Goal: Task Accomplishment & Management: Manage account settings

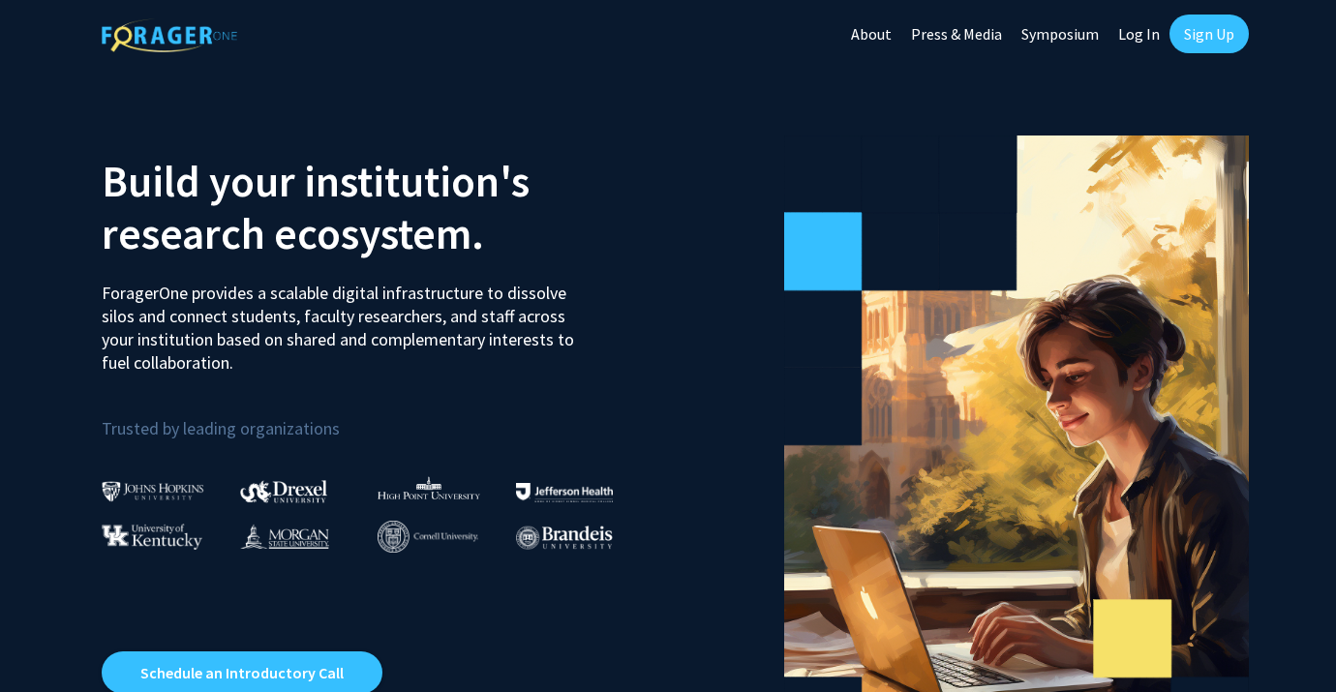
click at [1203, 33] on link "Sign Up" at bounding box center [1208, 34] width 79 height 39
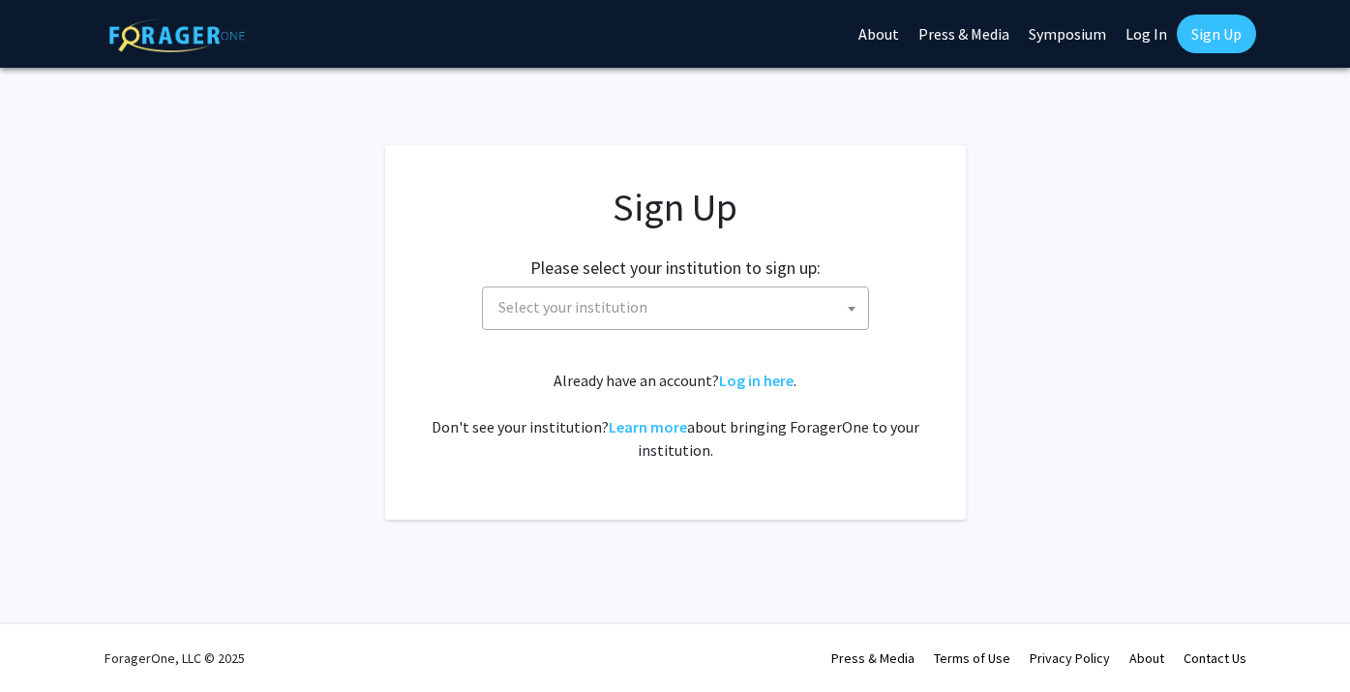
click at [560, 309] on span "Select your institution" at bounding box center [573, 306] width 149 height 19
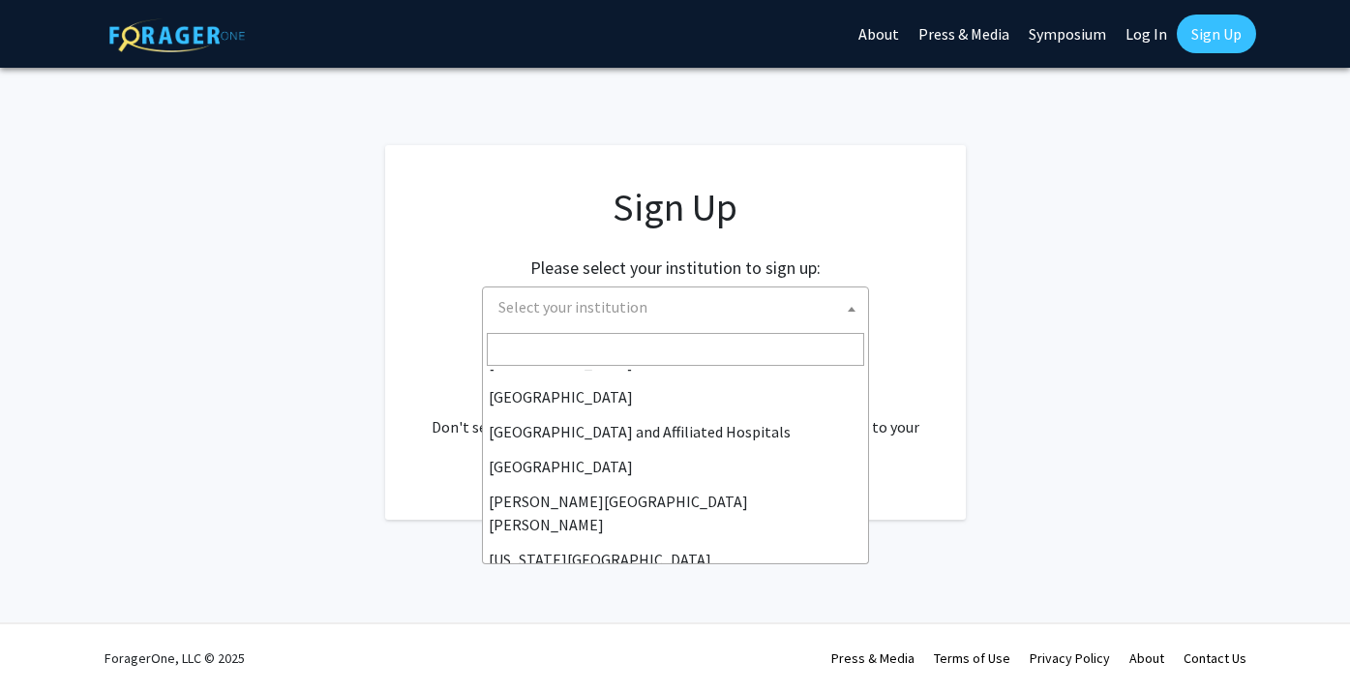
scroll to position [274, 0]
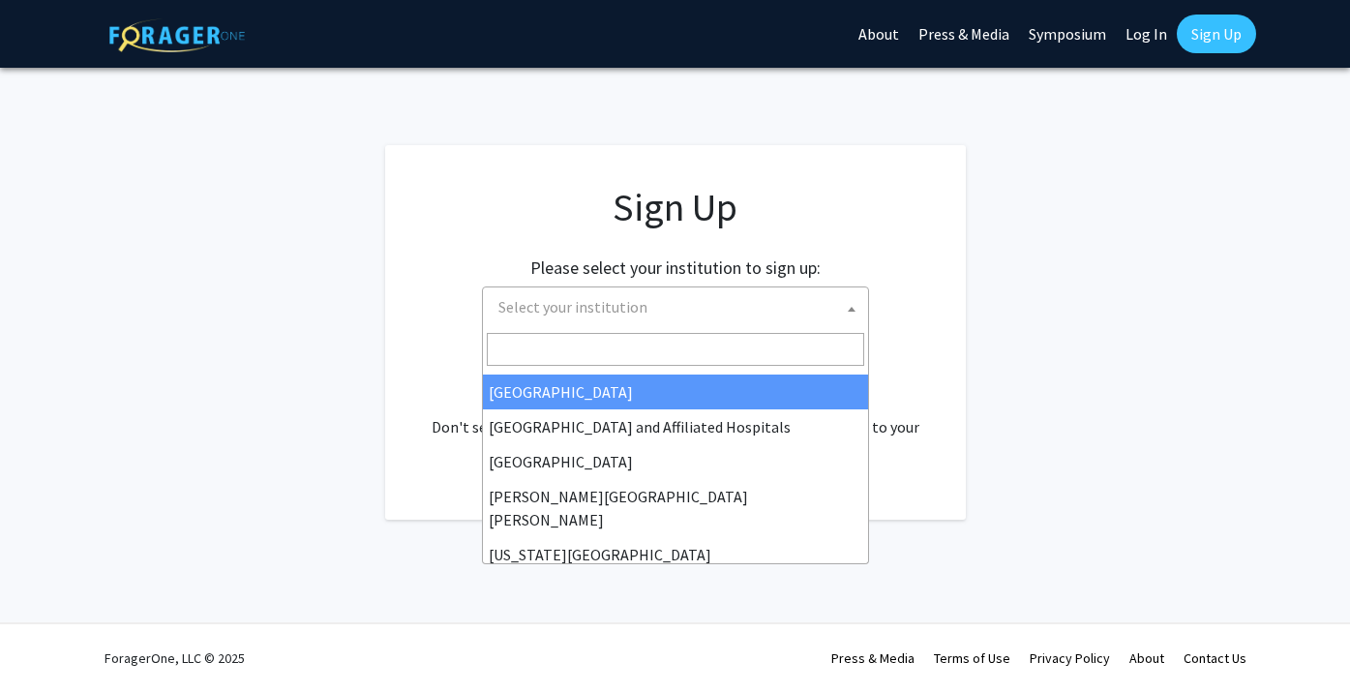
select select "23"
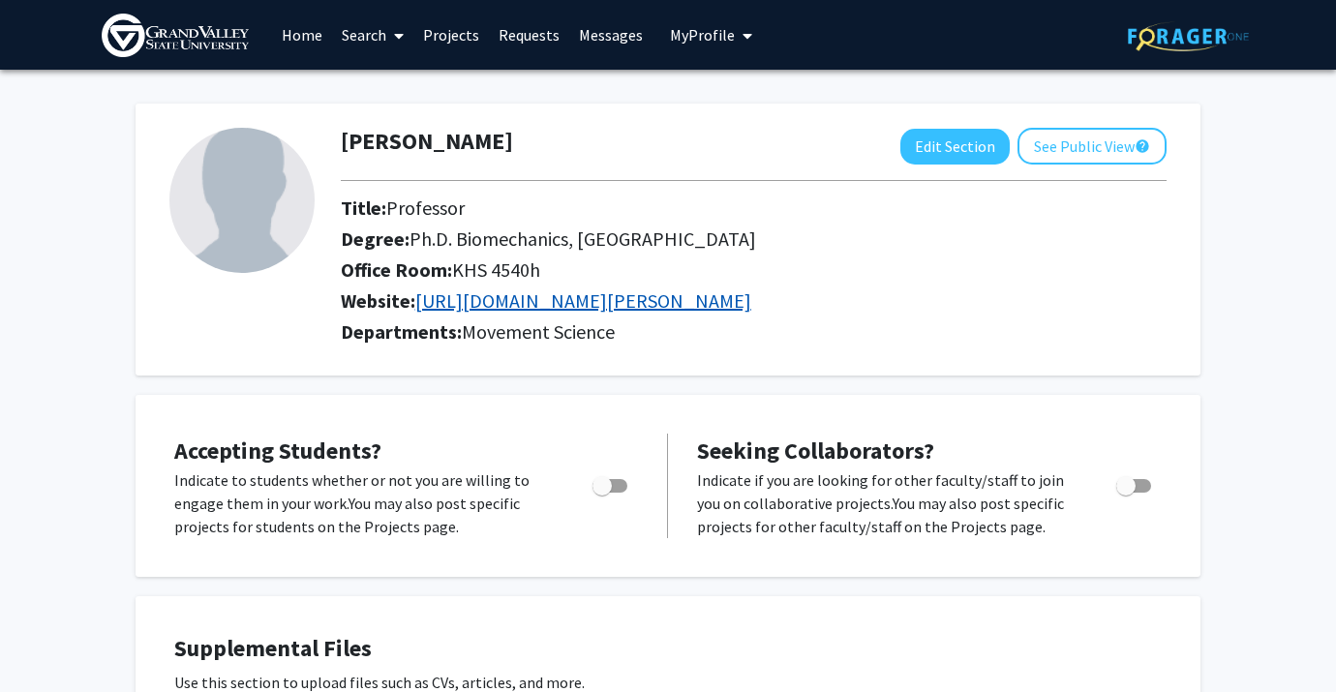
click at [632, 305] on link "[URL][DOMAIN_NAME][PERSON_NAME]" at bounding box center [583, 300] width 336 height 24
drag, startPoint x: 1133, startPoint y: 489, endPoint x: 1158, endPoint y: 489, distance: 25.2
click at [1158, 489] on div "Toggle" at bounding box center [1134, 483] width 53 height 29
drag, startPoint x: 1126, startPoint y: 494, endPoint x: 1149, endPoint y: 494, distance: 23.2
click at [1149, 494] on label "Toggle" at bounding box center [1129, 485] width 43 height 23
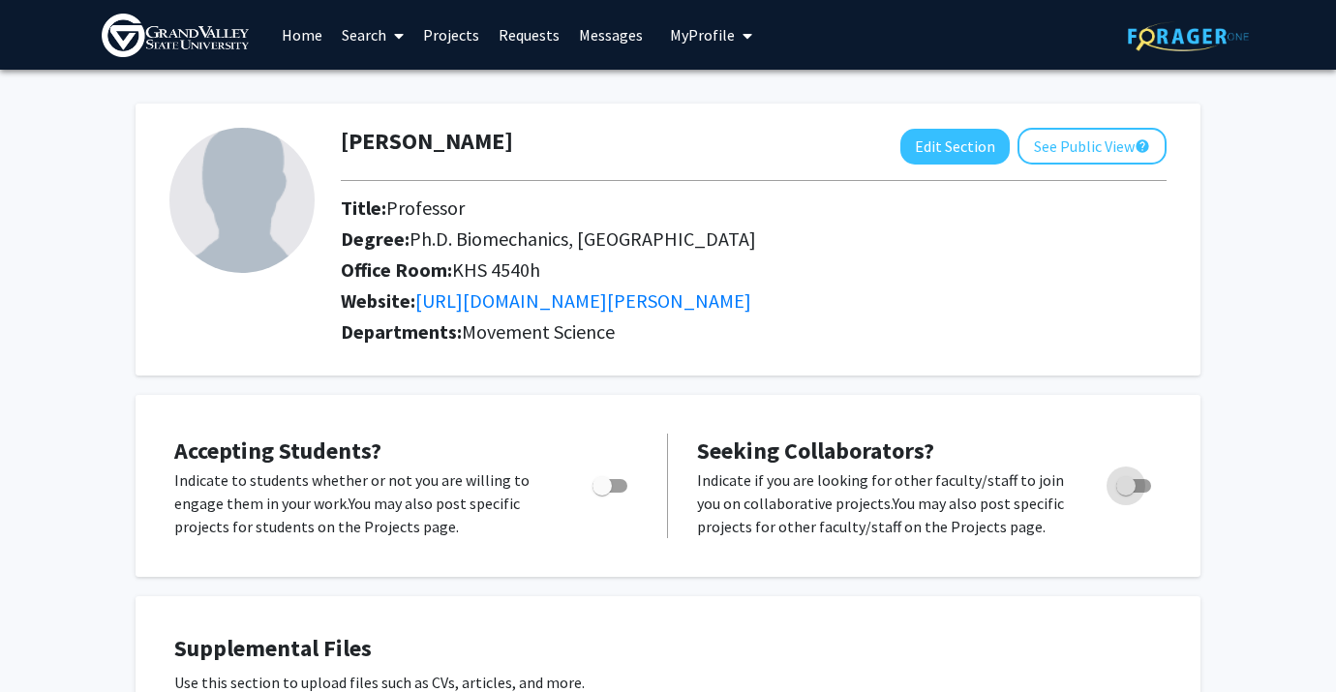
click at [1126, 494] on input "Toggle" at bounding box center [1125, 493] width 1 height 1
checkbox input "true"
drag, startPoint x: 601, startPoint y: 486, endPoint x: 621, endPoint y: 489, distance: 20.5
click at [621, 489] on span "Toggle" at bounding box center [609, 486] width 35 height 14
click at [602, 493] on input "Would you like to permit student requests?" at bounding box center [601, 493] width 1 height 1
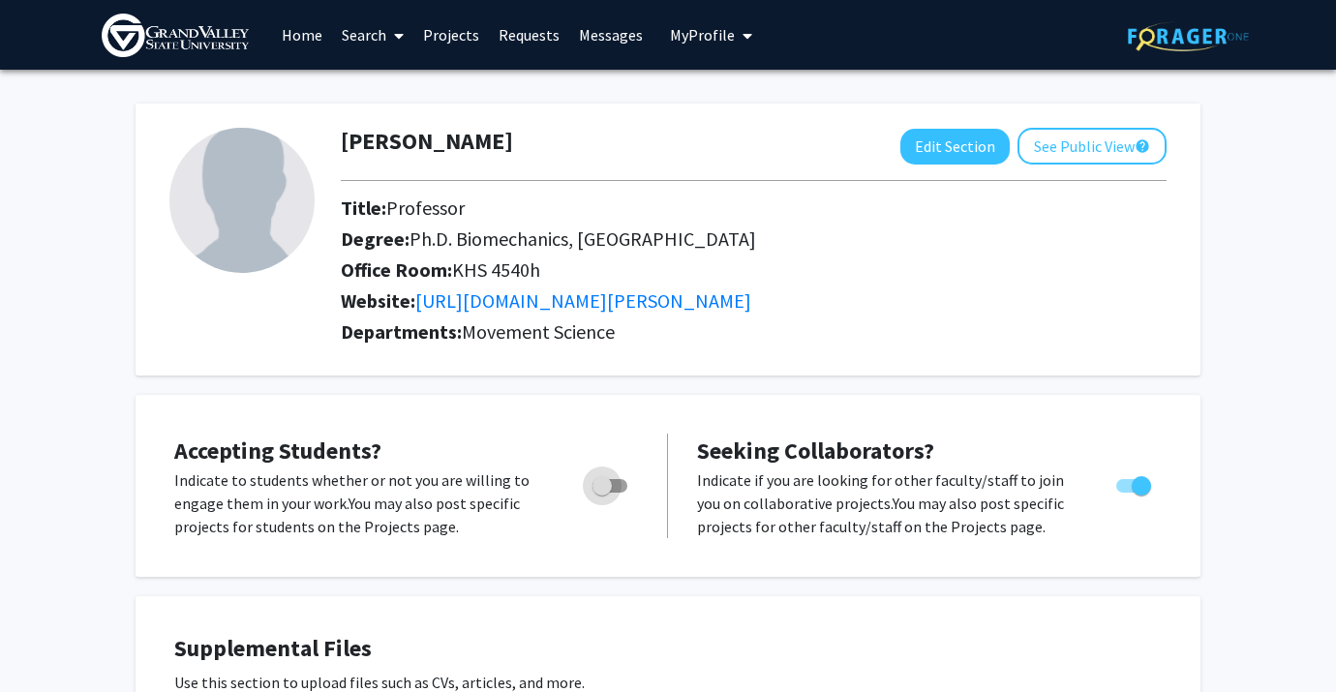
checkbox input "true"
